Goal: Use online tool/utility: Use online tool/utility

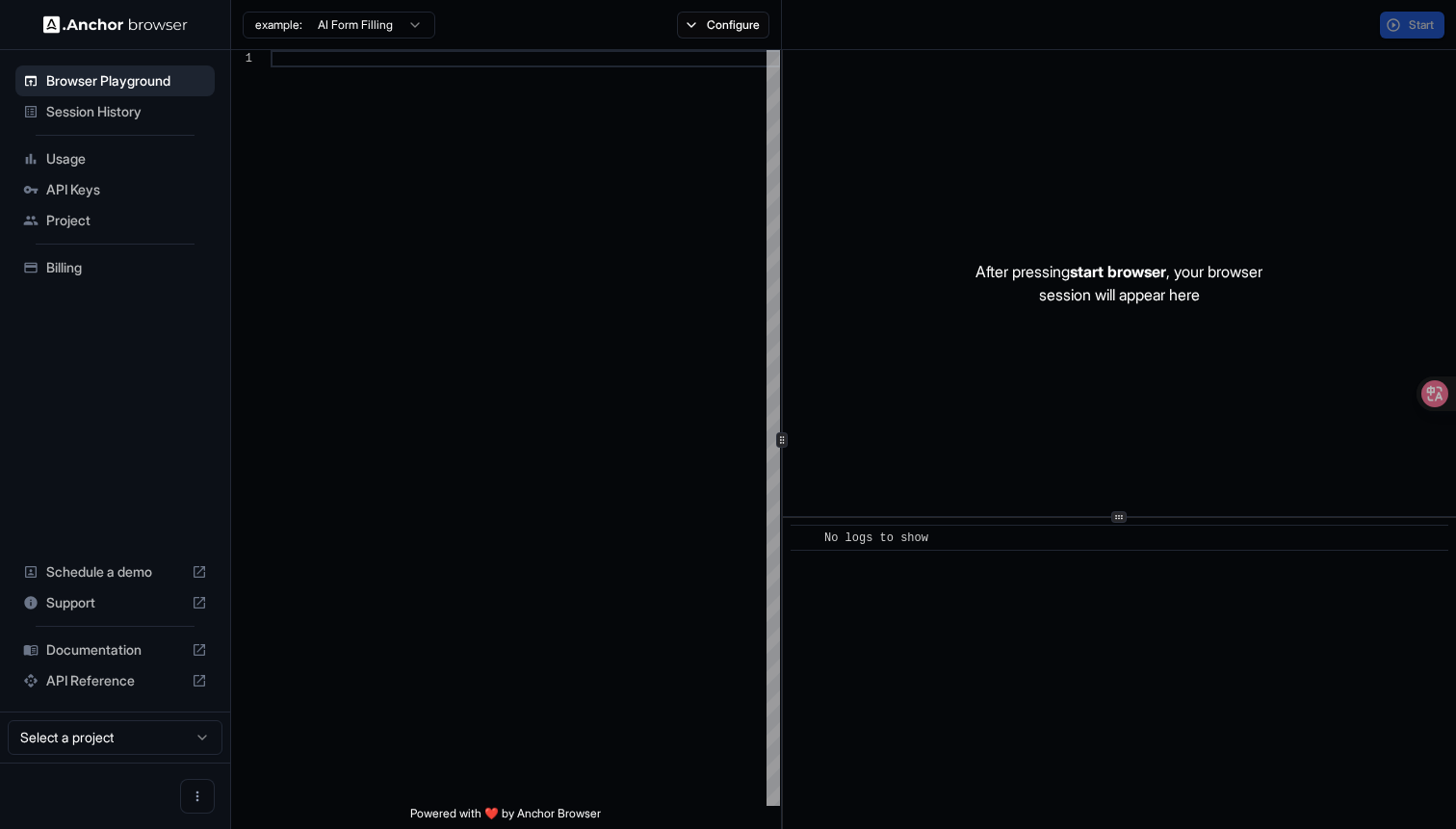
scroll to position [121, 0]
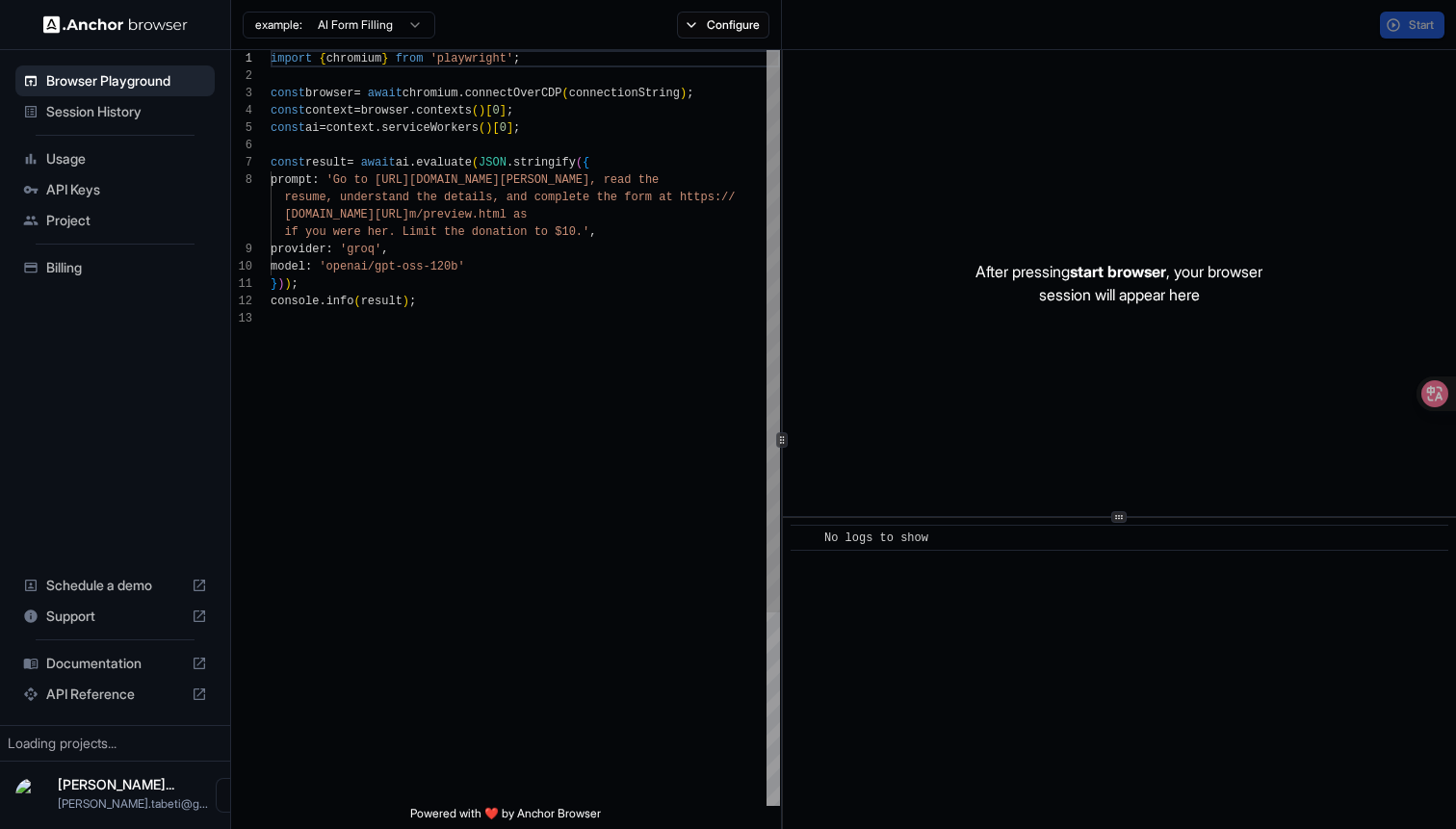
scroll to position [121, 0]
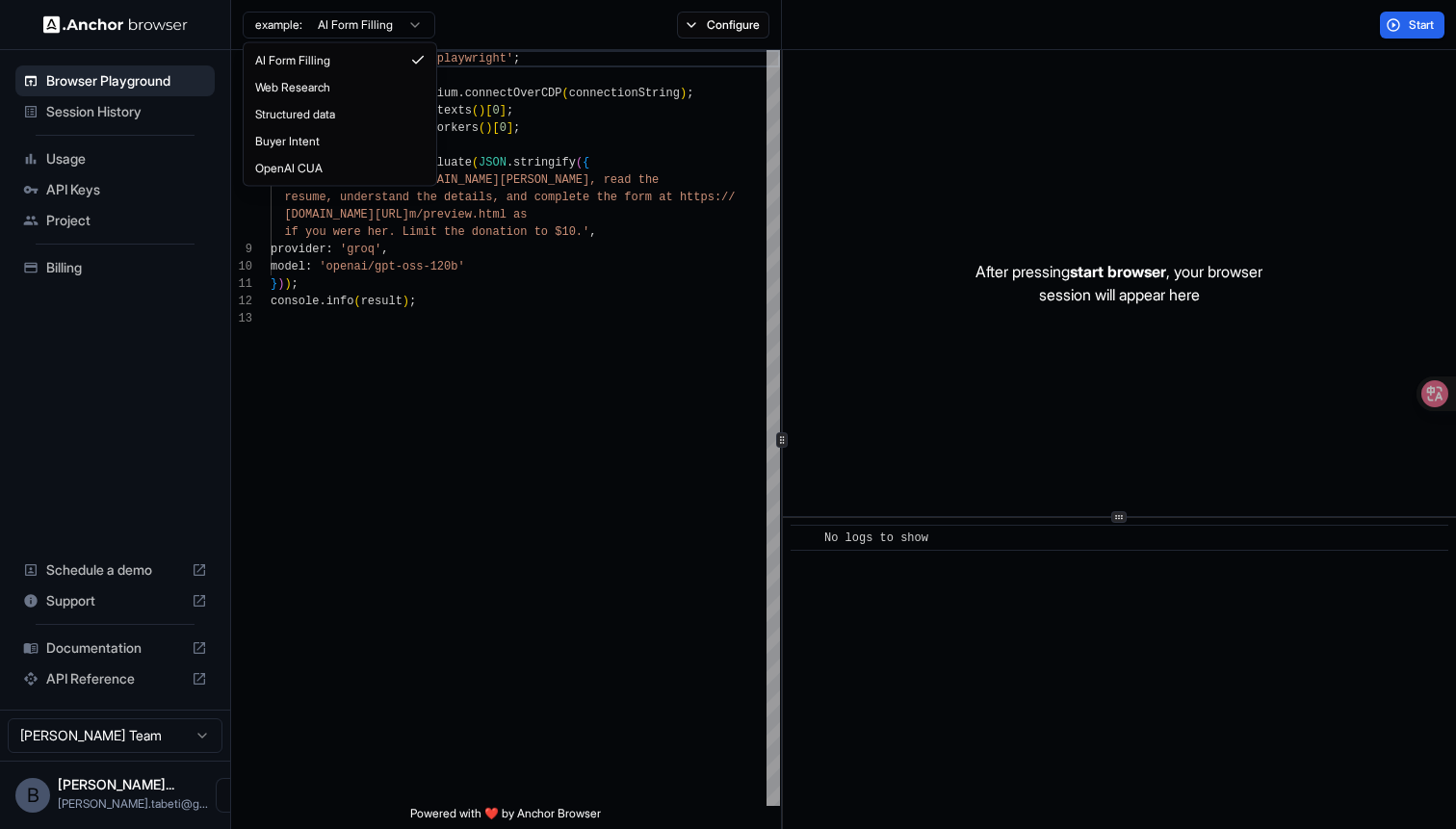
click at [339, 23] on html "Browser Playground Session History Usage API Keys Project Billing Schedule a de…" at bounding box center [728, 414] width 1456 height 829
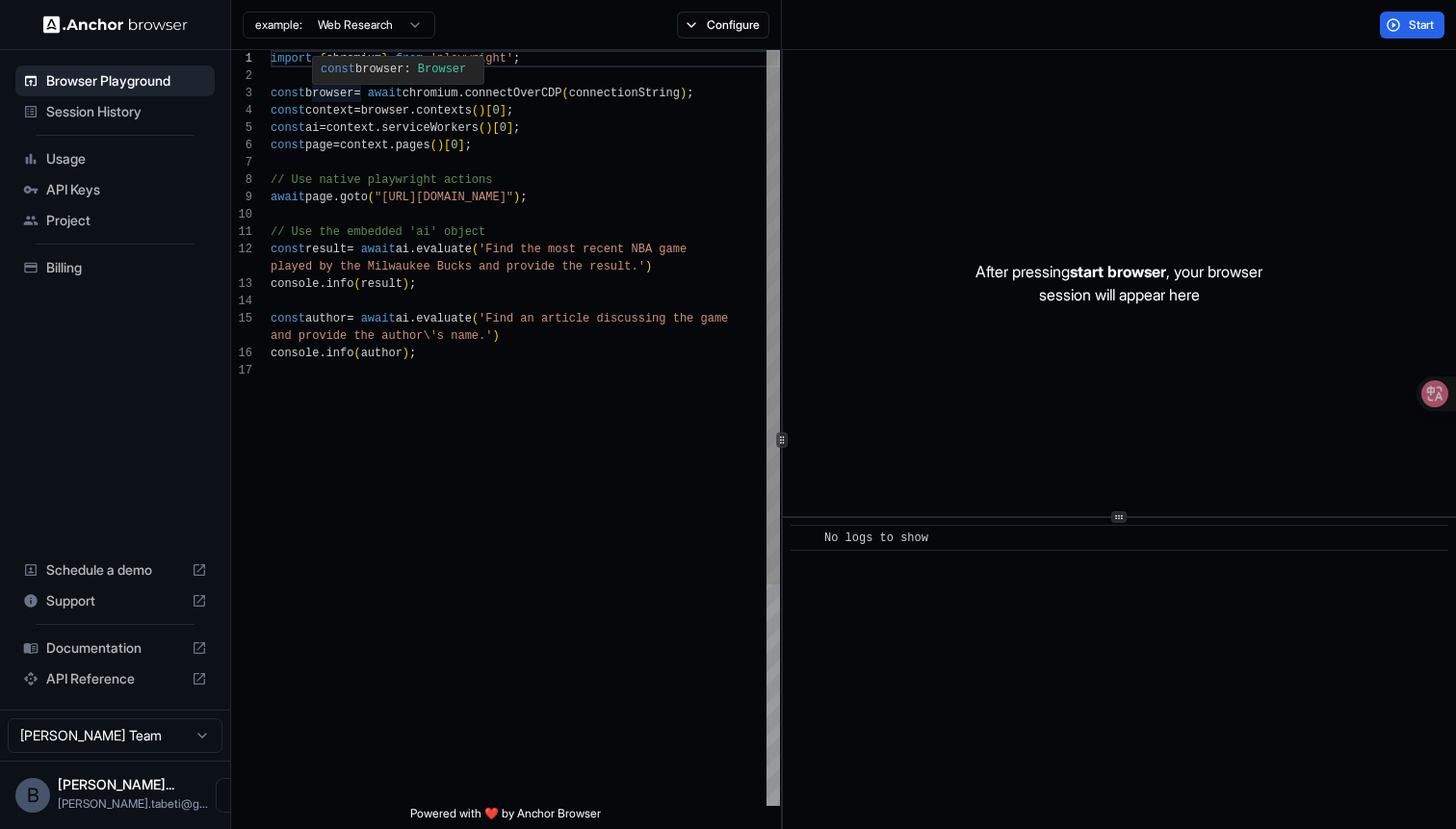
scroll to position [156, 0]
click at [445, 214] on div "import { chromium } from 'playwright' ; const browser = await chromium . connec…" at bounding box center [526, 583] width 509 height 1067
drag, startPoint x: 388, startPoint y: 199, endPoint x: 597, endPoint y: 197, distance: 209.0
click at [598, 197] on div "import { chromium } from 'playwright' ; const browser = await chromium . connec…" at bounding box center [526, 583] width 509 height 1067
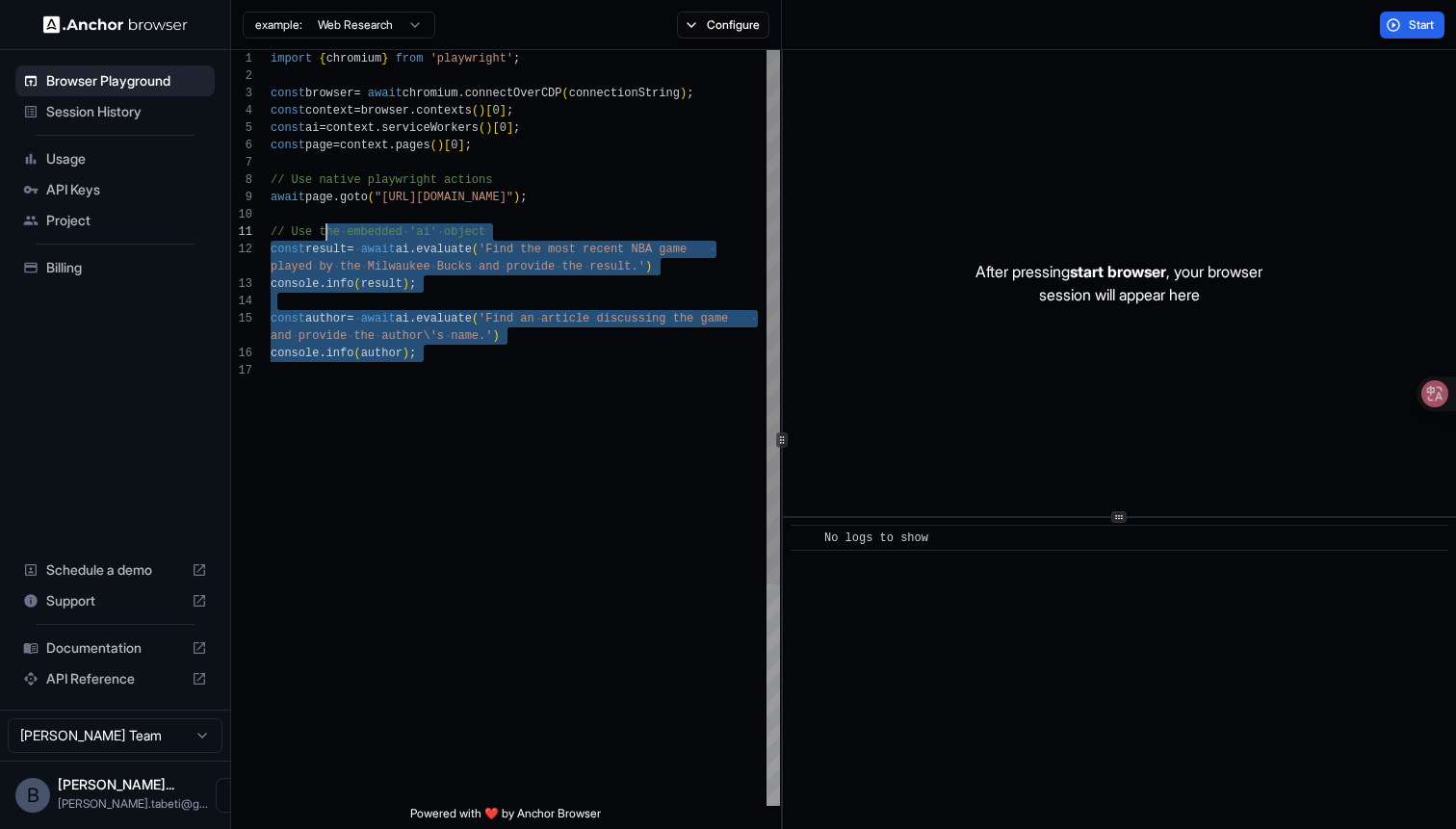
scroll to position [156, 0]
type textarea "**********"
drag, startPoint x: 551, startPoint y: 383, endPoint x: 237, endPoint y: 236, distance: 346.7
click at [271, 236] on div "import { chromium } from 'playwright' ; const browser = await chromium . connec…" at bounding box center [526, 583] width 509 height 1067
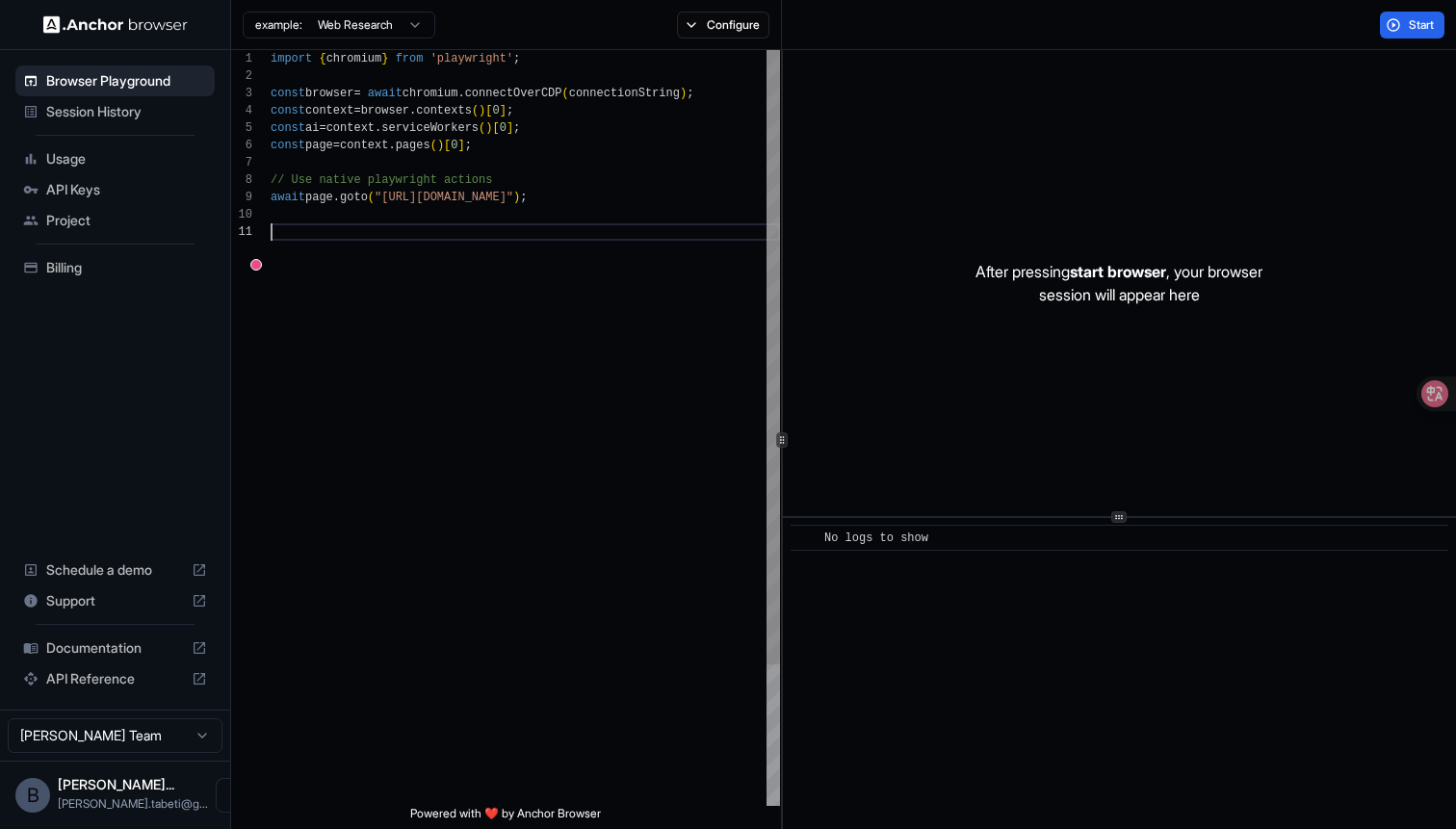
type textarea "**********"
click at [1412, 31] on span "Start" at bounding box center [1422, 25] width 27 height 15
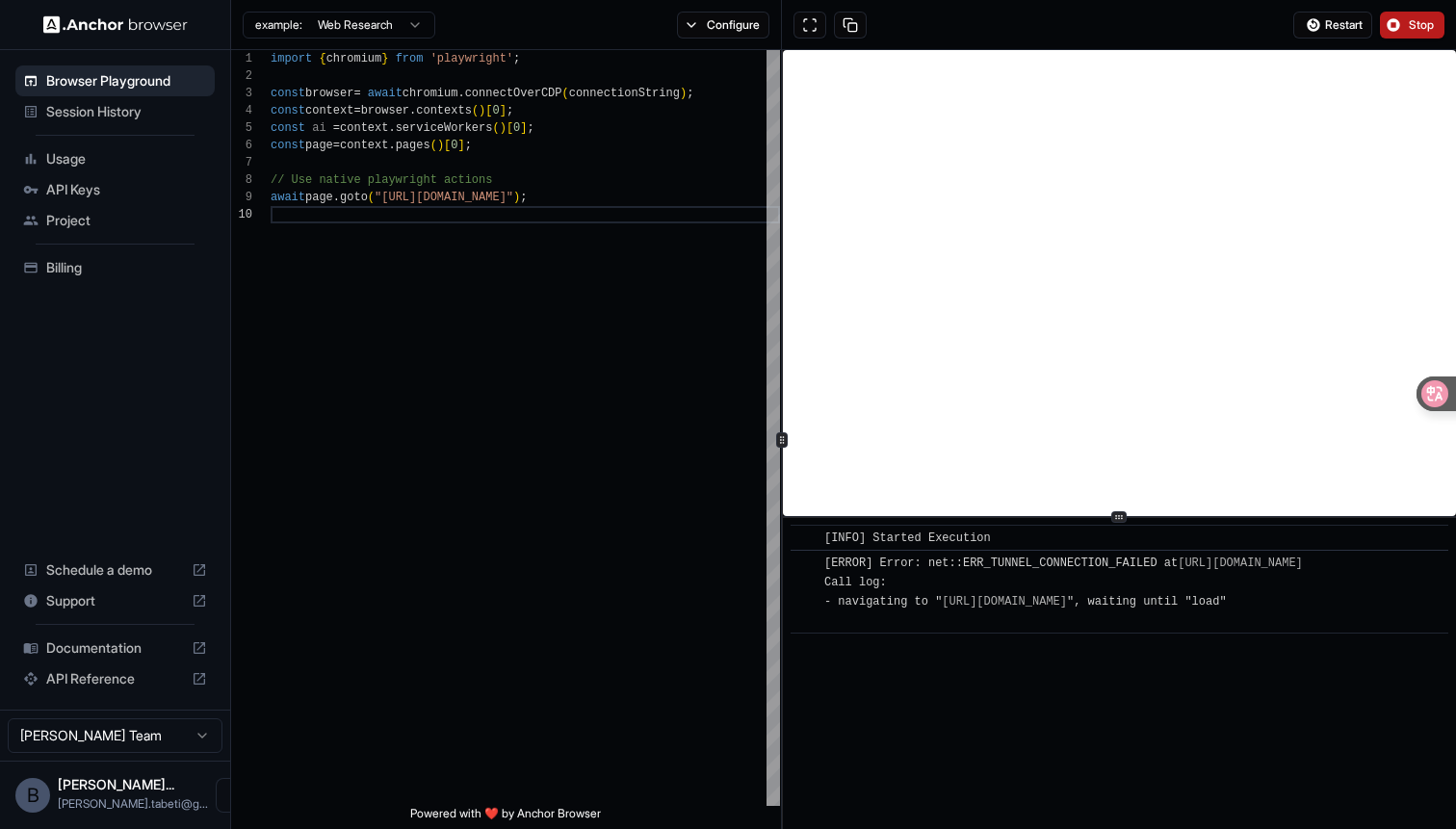
click at [1421, 24] on span "Stop" at bounding box center [1422, 25] width 27 height 15
